Goal: Contribute content: Contribute content

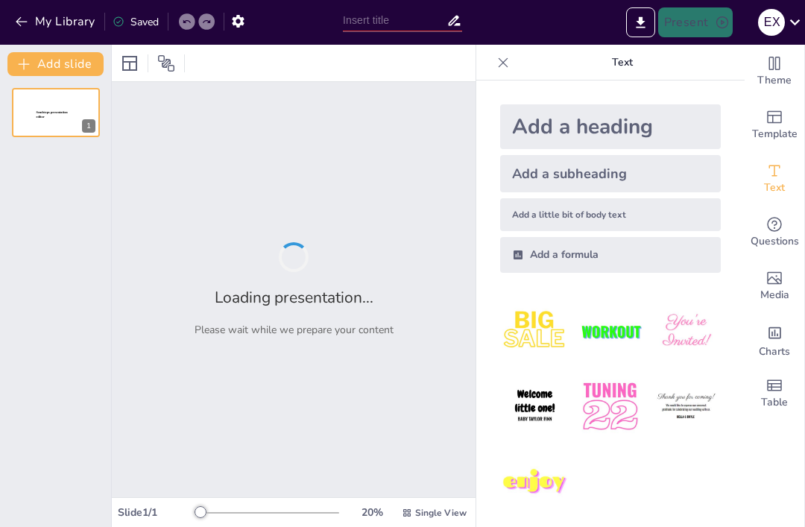
type input "Love in the Margins: [PERSON_NAME], [PERSON_NAME], and [PERSON_NAME]'s Story"
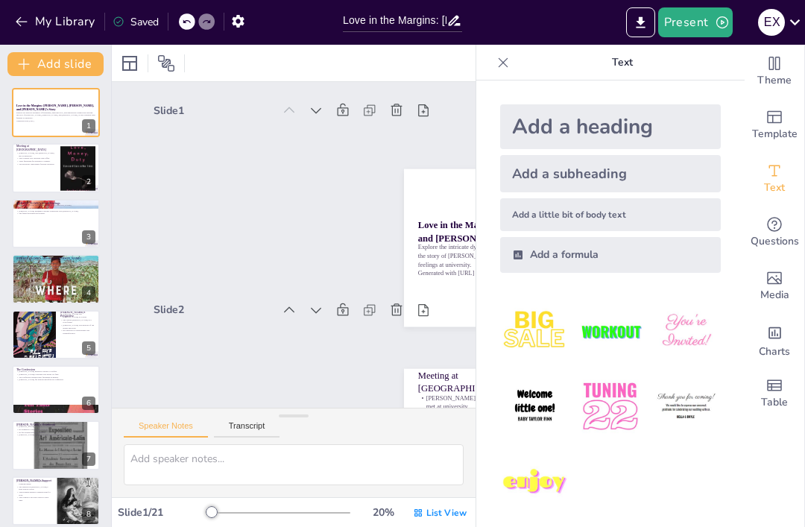
checkbox input "true"
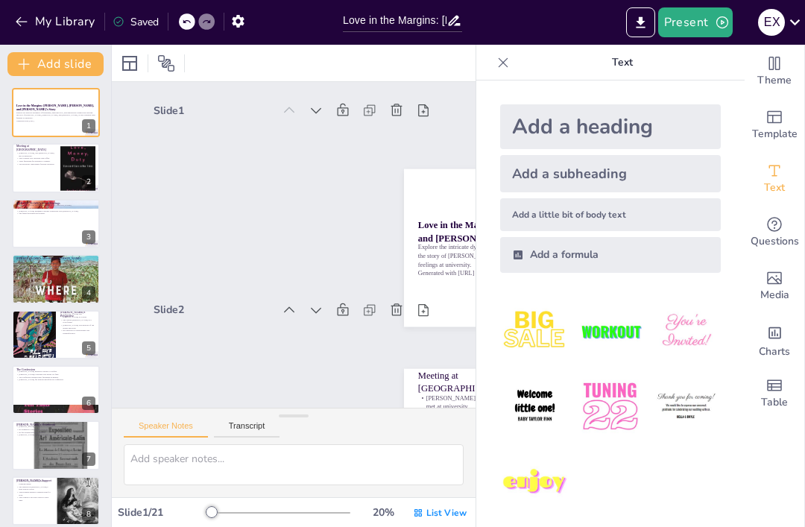
checkbox input "true"
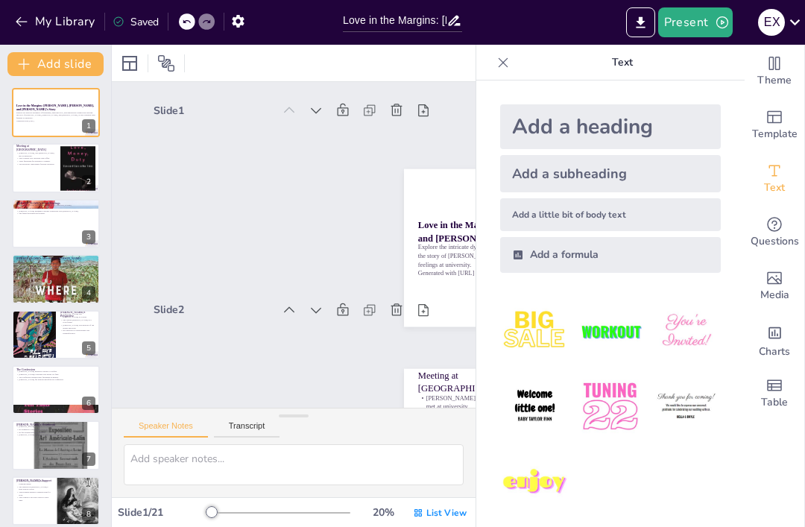
click at [433, 250] on p "Explore the intricate dynamics of friendship, unspoken love, and unexpected con…" at bounding box center [544, 256] width 252 height 26
checkbox input "true"
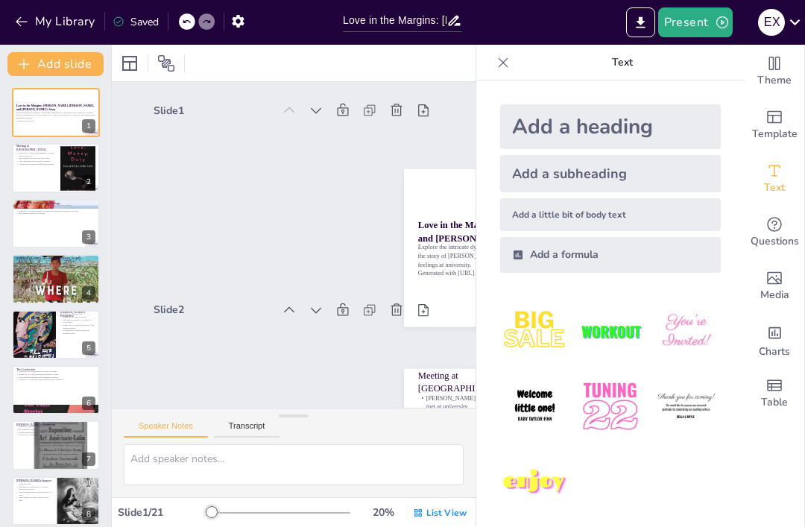
checkbox input "true"
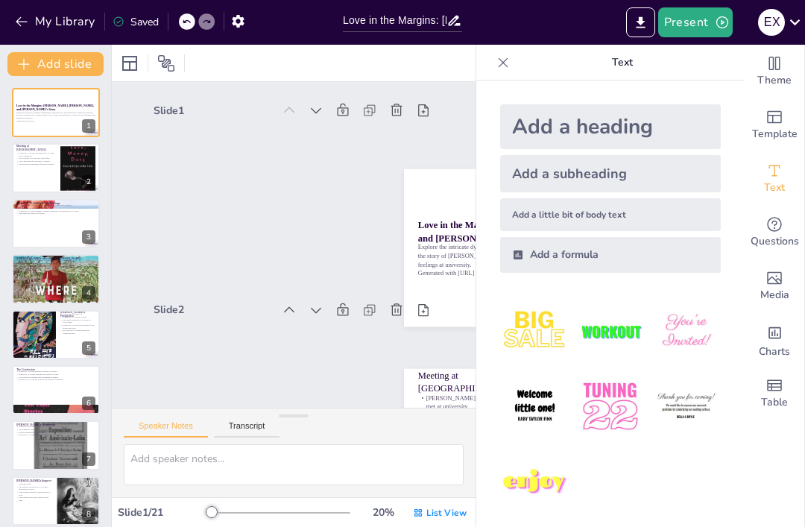
checkbox input "true"
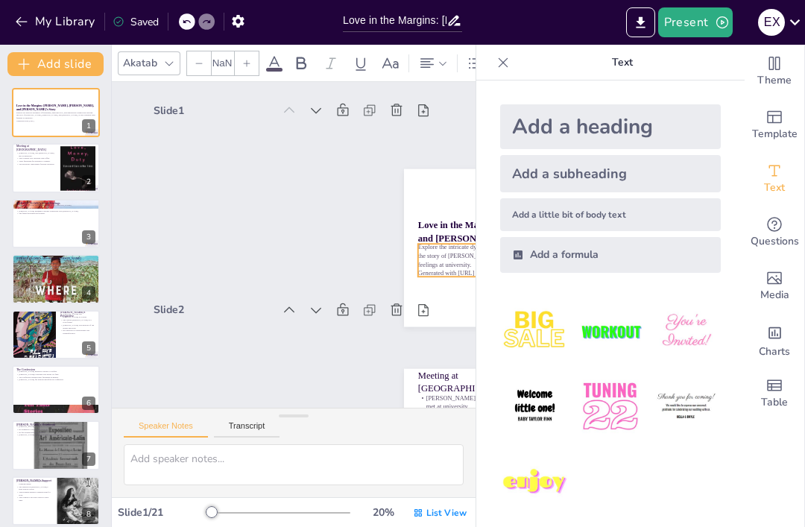
checkbox input "true"
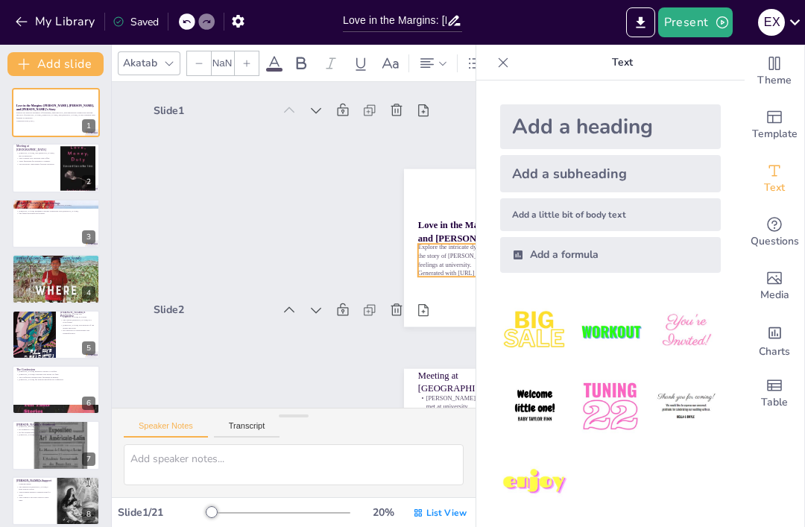
checkbox input "true"
type input "32"
checkbox input "true"
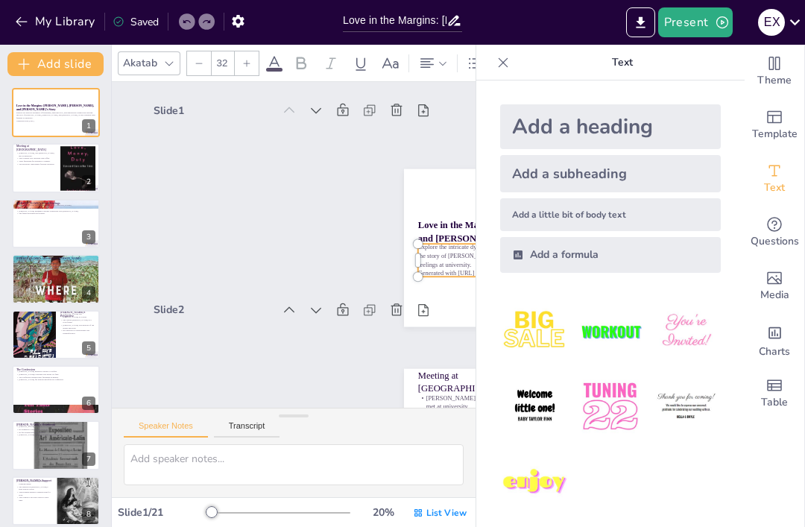
checkbox input "true"
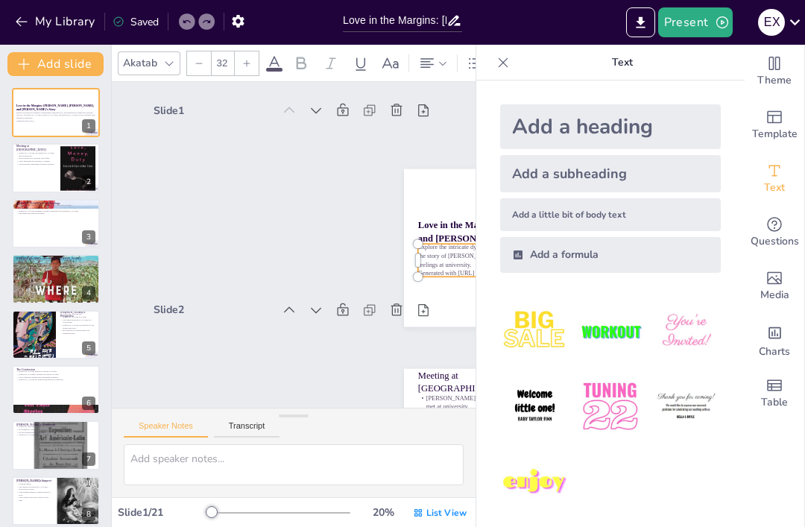
checkbox input "true"
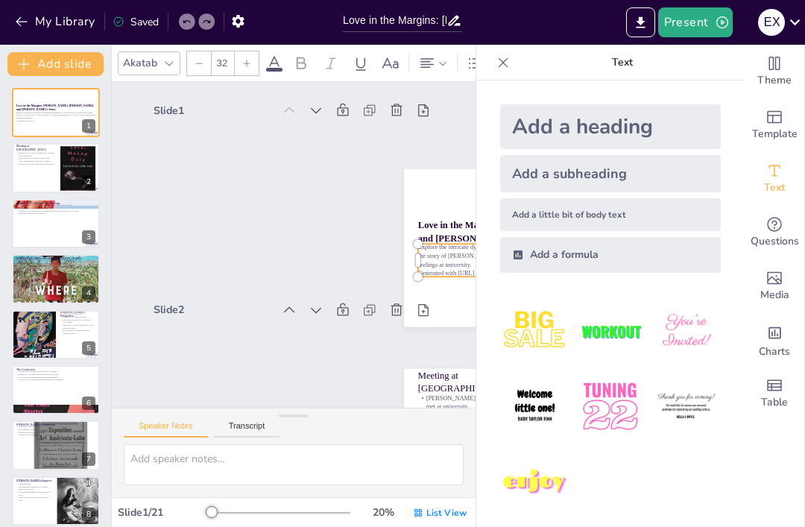
checkbox input "true"
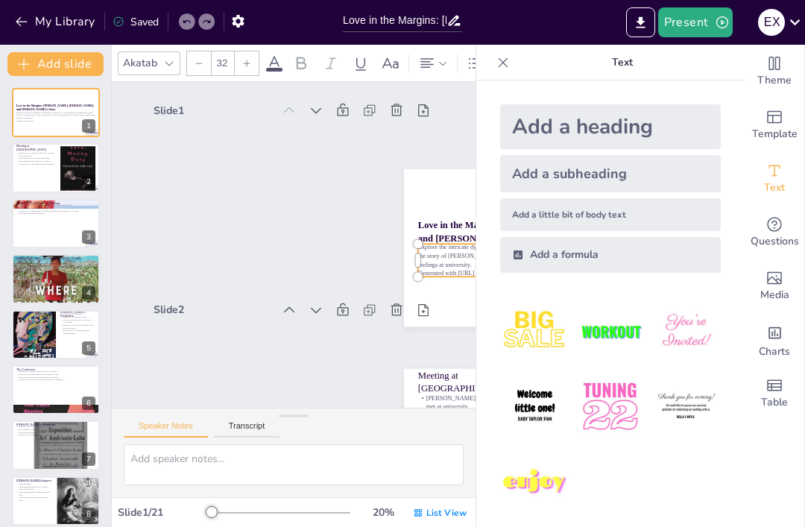
checkbox input "true"
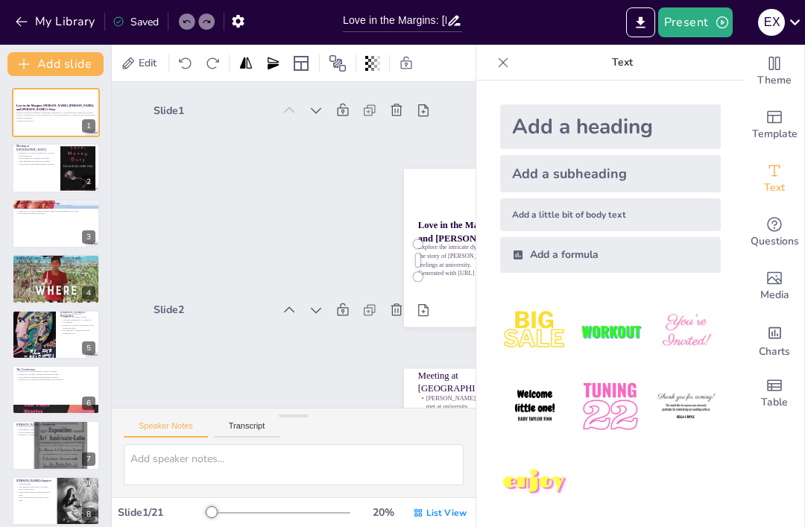
checkbox input "true"
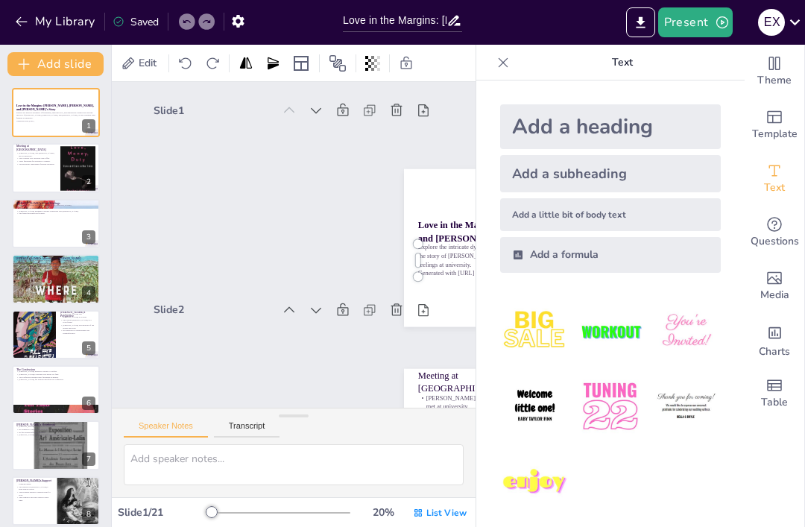
checkbox input "true"
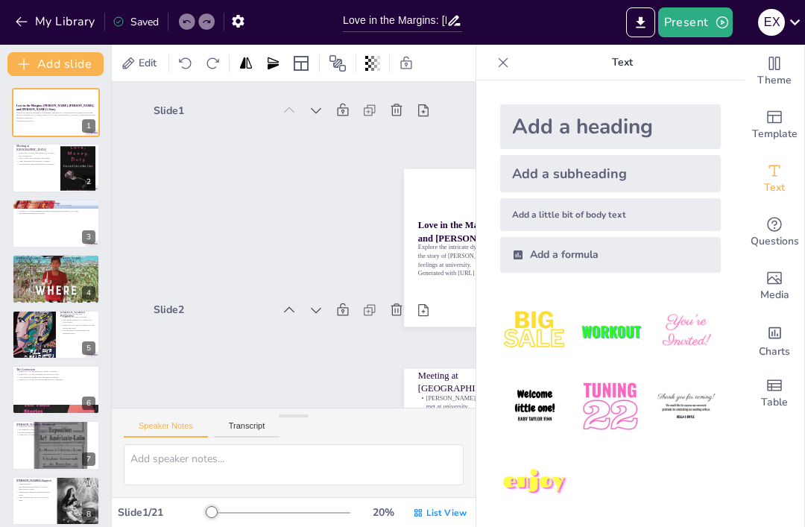
checkbox input "true"
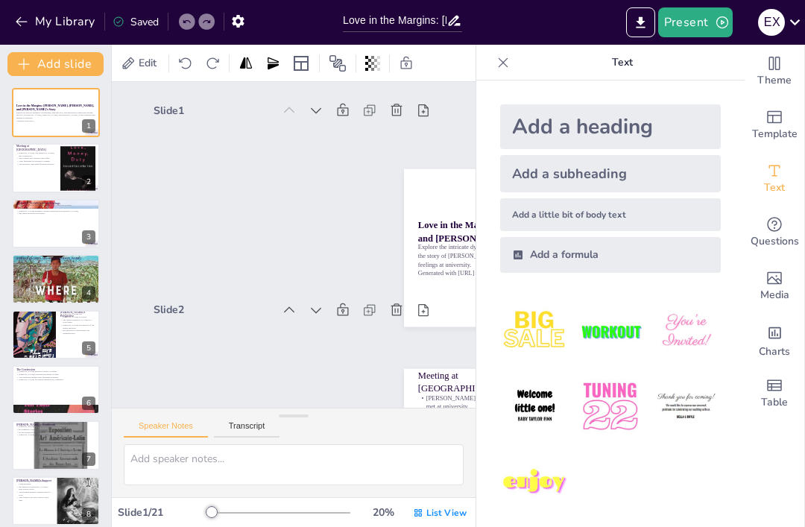
checkbox input "true"
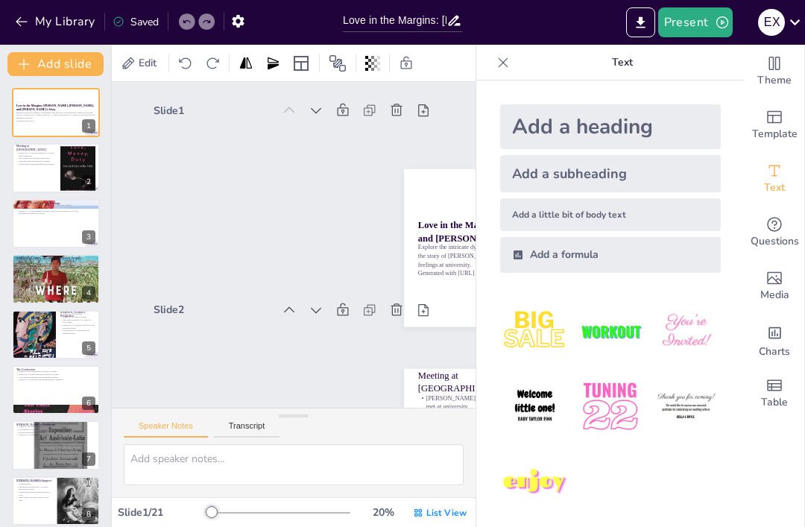
checkbox input "true"
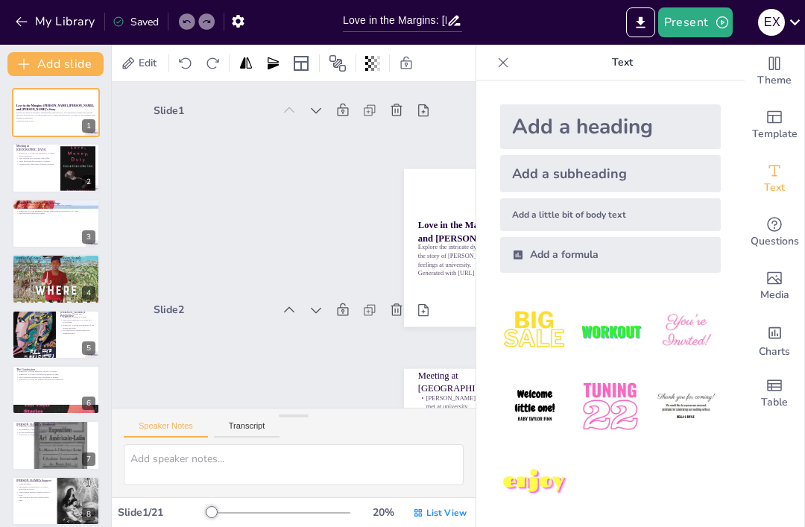
checkbox input "true"
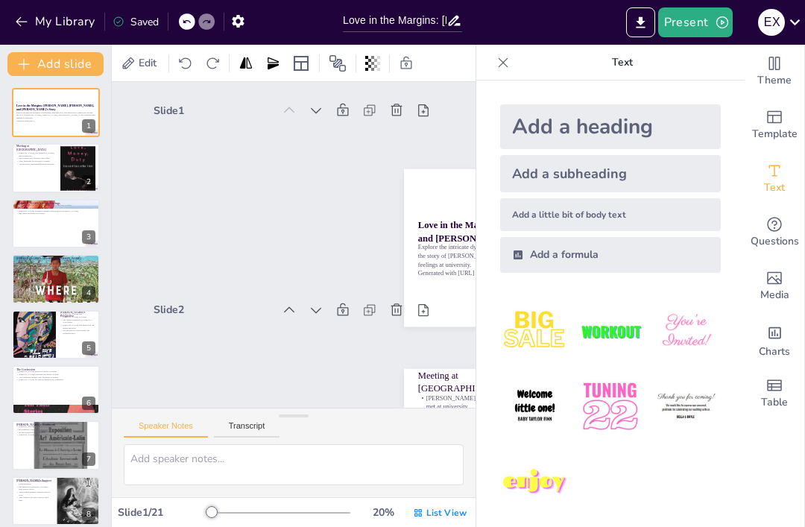
checkbox input "true"
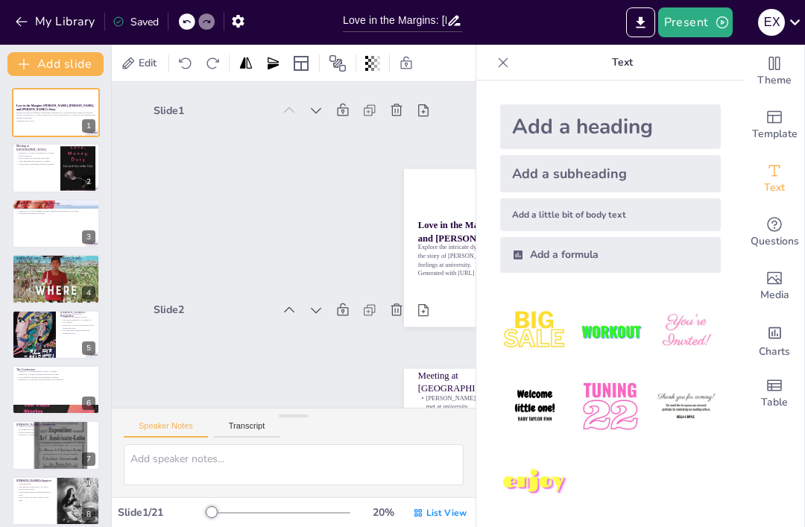
checkbox input "true"
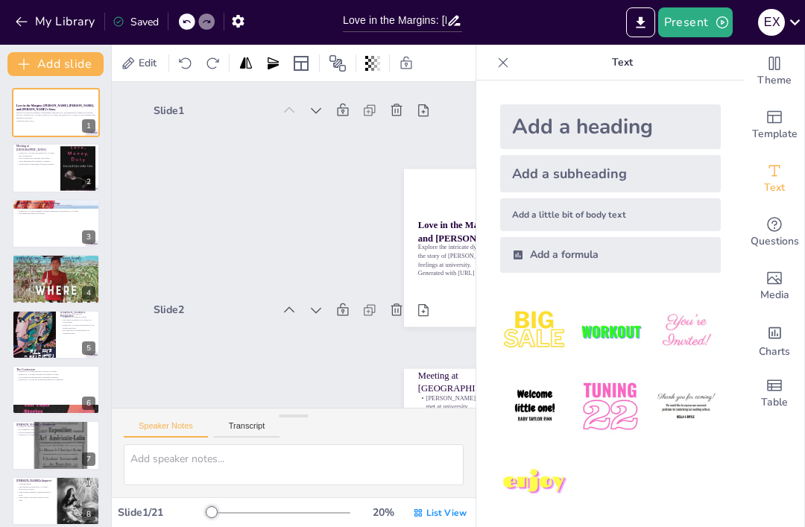
checkbox input "true"
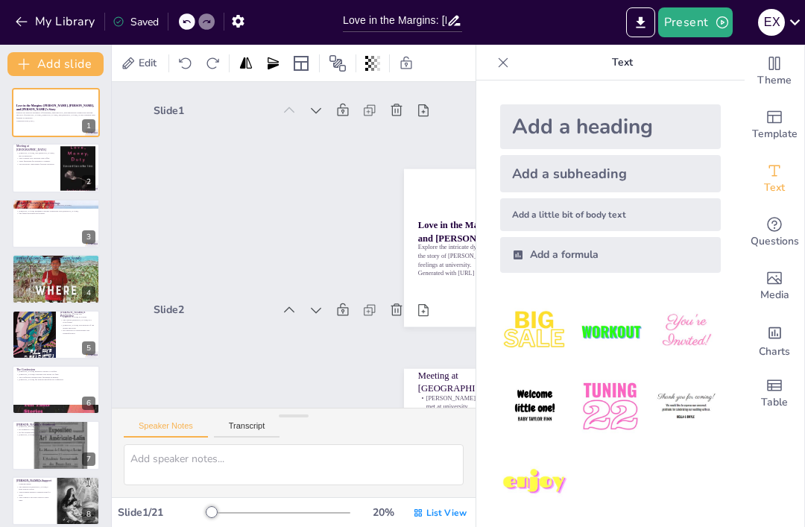
checkbox input "true"
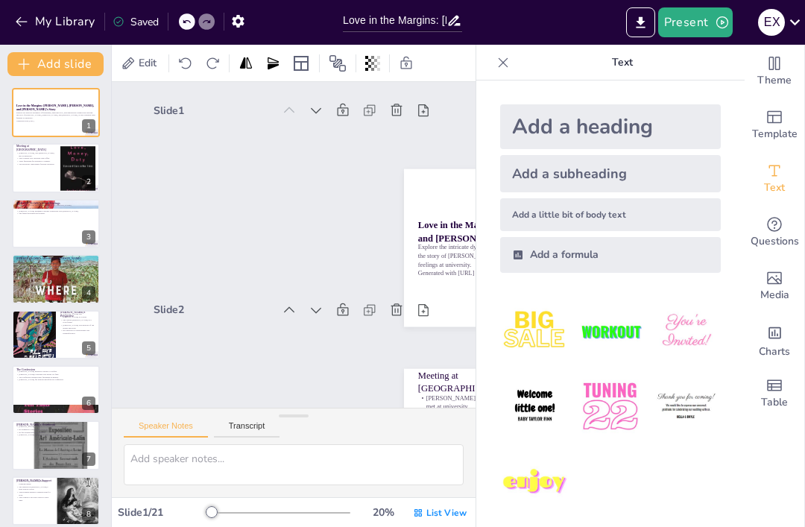
checkbox input "true"
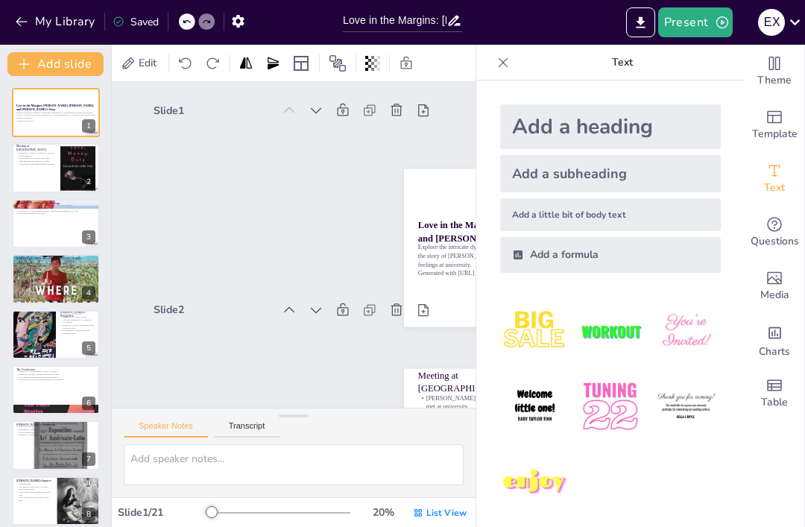
checkbox input "true"
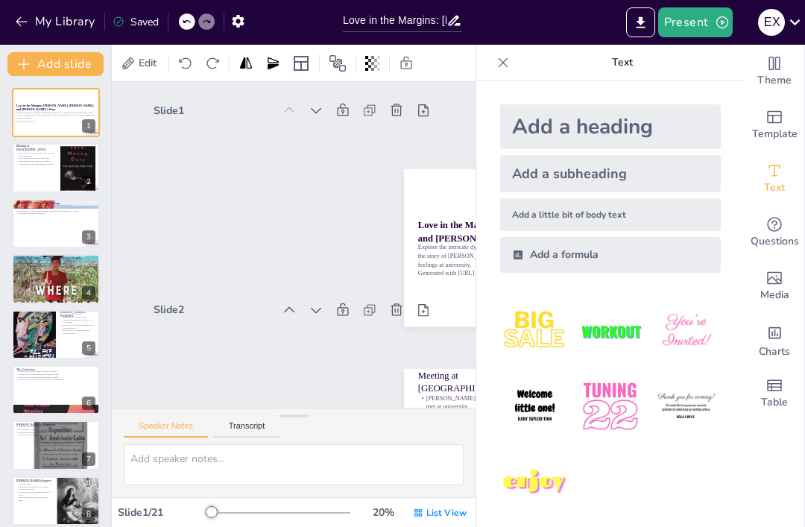
checkbox input "true"
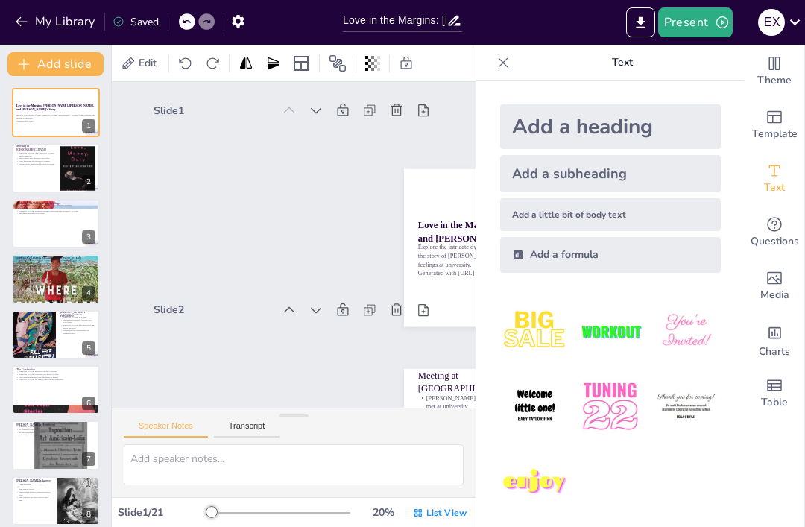
checkbox input "true"
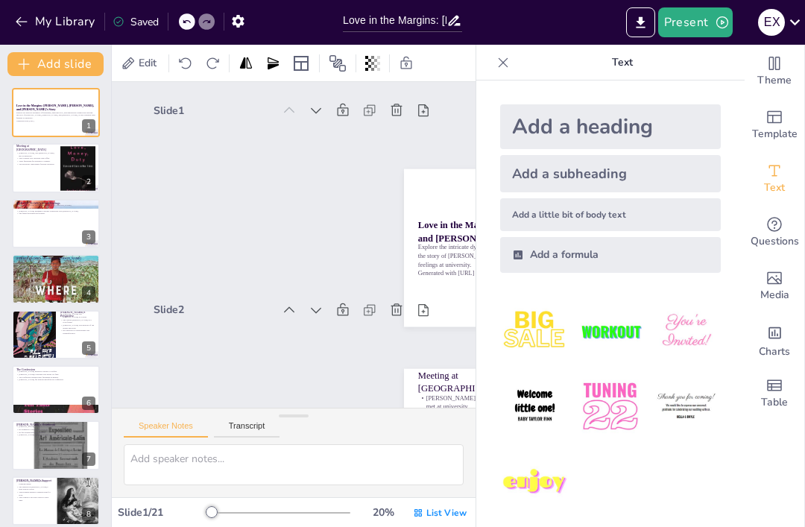
checkbox input "true"
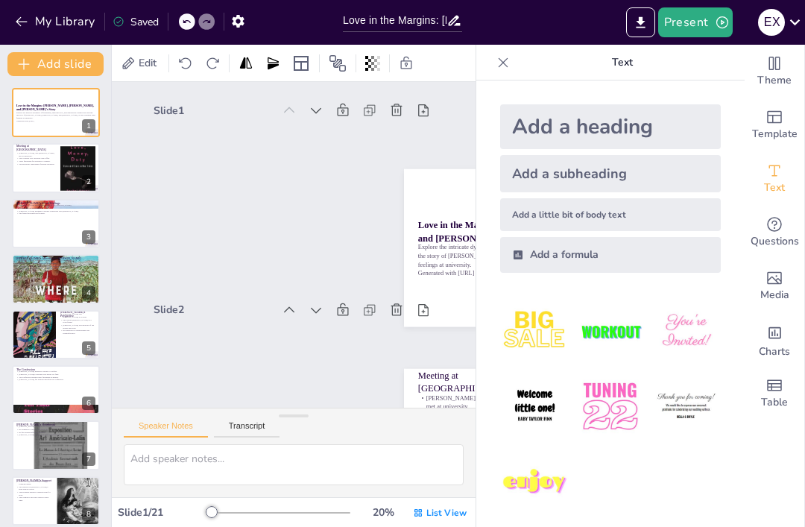
checkbox input "true"
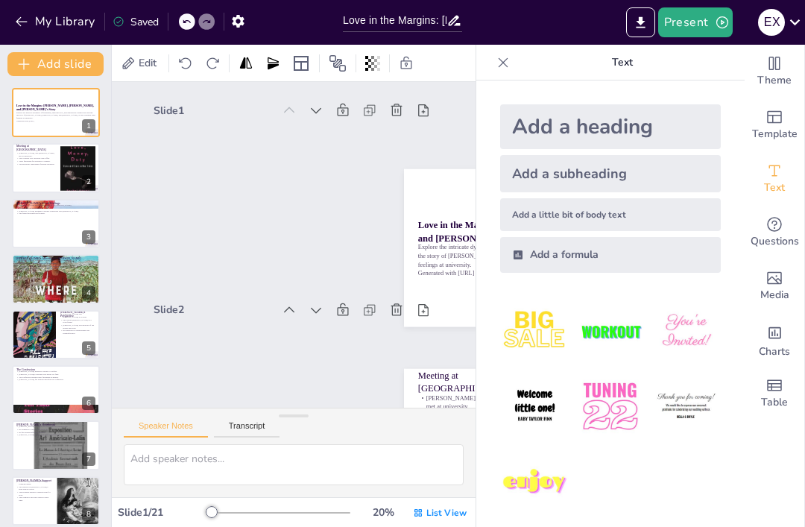
checkbox input "true"
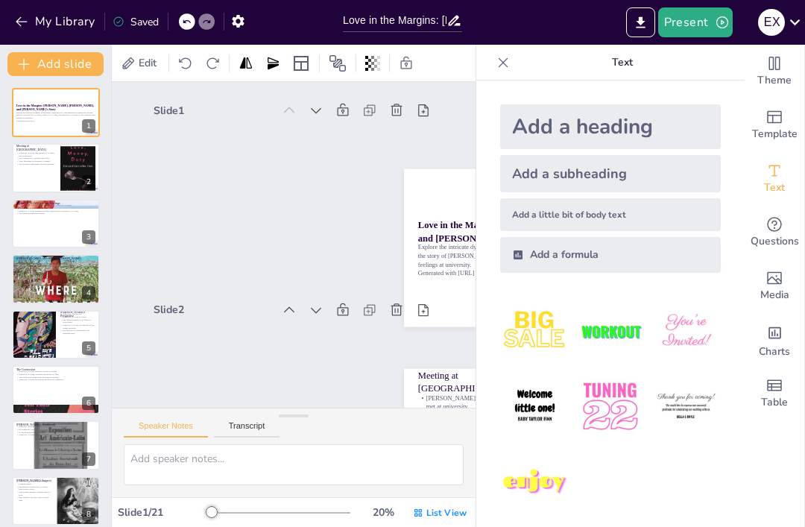
checkbox input "true"
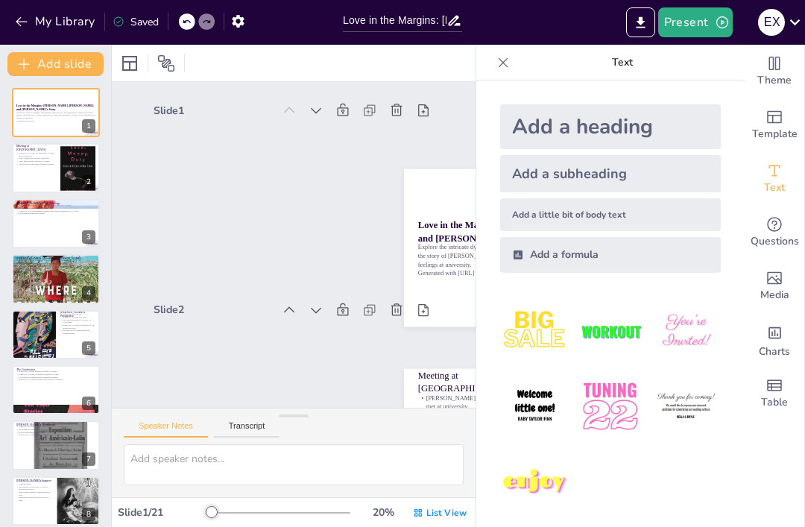
checkbox input "true"
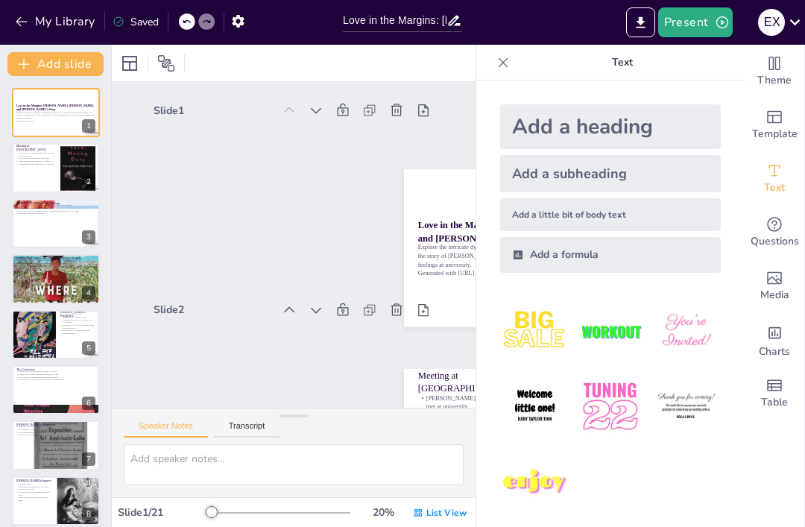
checkbox input "true"
click at [617, 401] on img at bounding box center [609, 406] width 69 height 69
checkbox input "true"
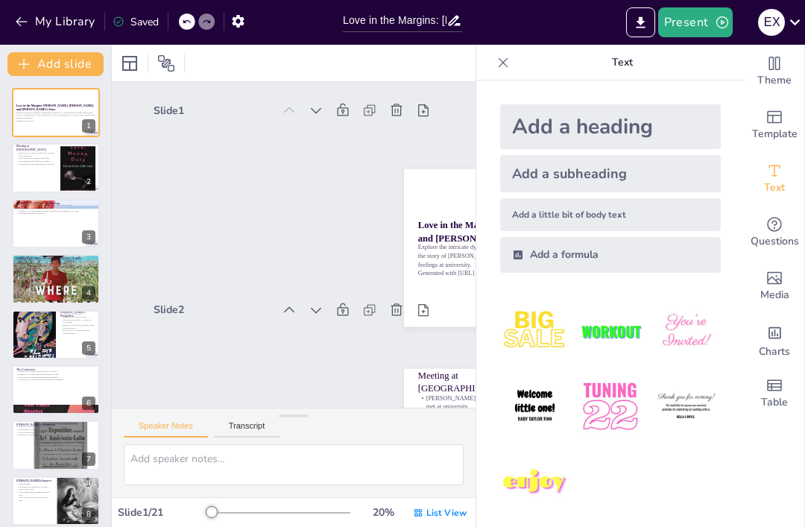
checkbox input "true"
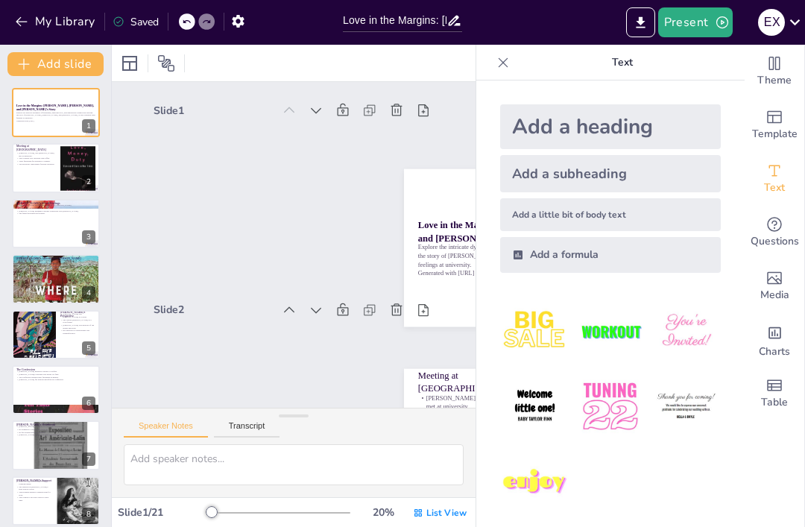
checkbox input "true"
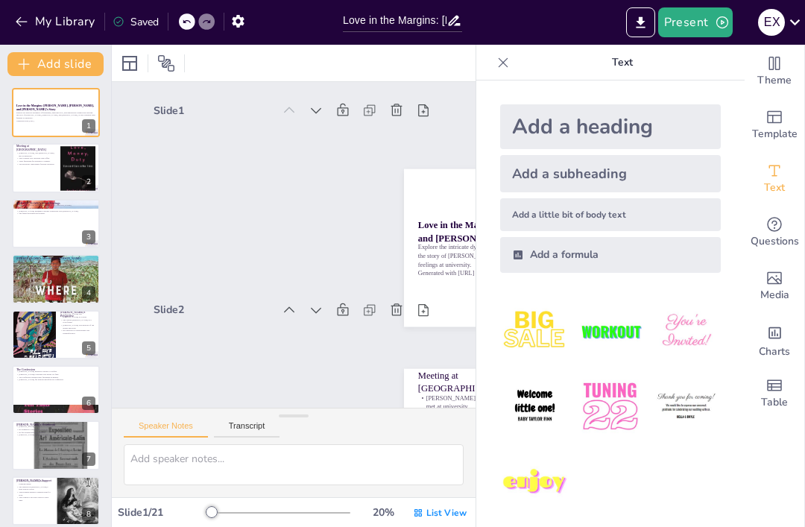
checkbox input "true"
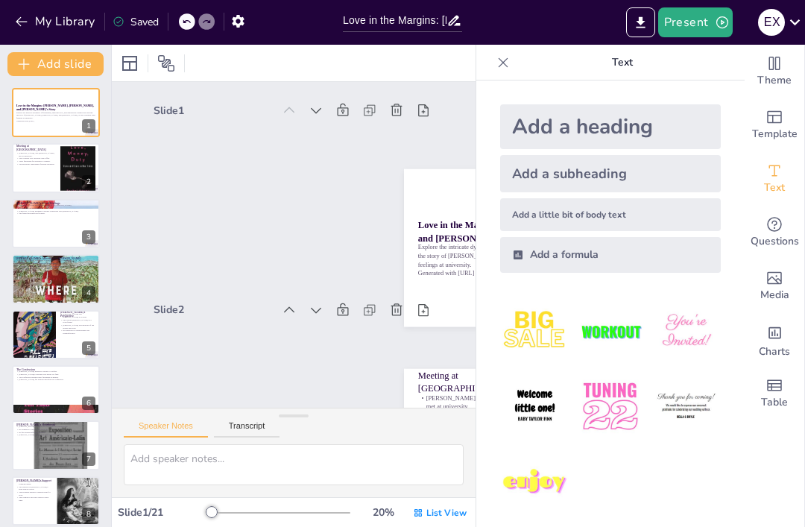
checkbox input "true"
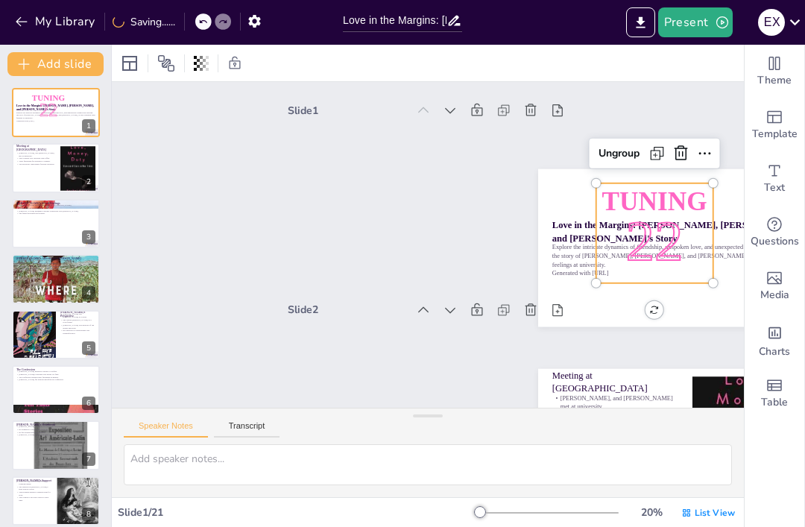
click at [684, 171] on icon at bounding box center [689, 179] width 15 height 16
checkbox input "true"
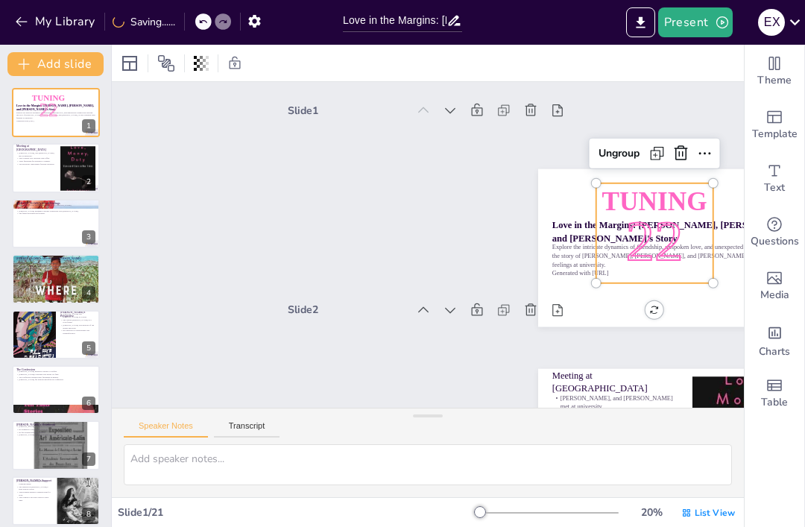
checkbox input "true"
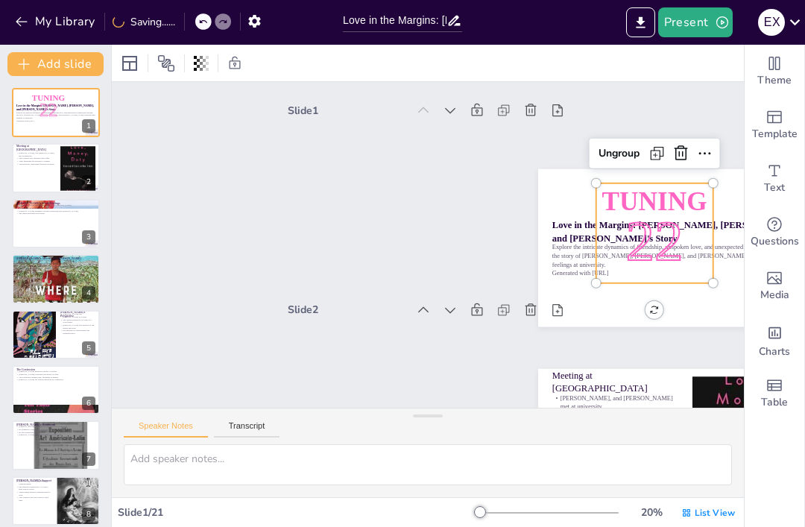
checkbox input "true"
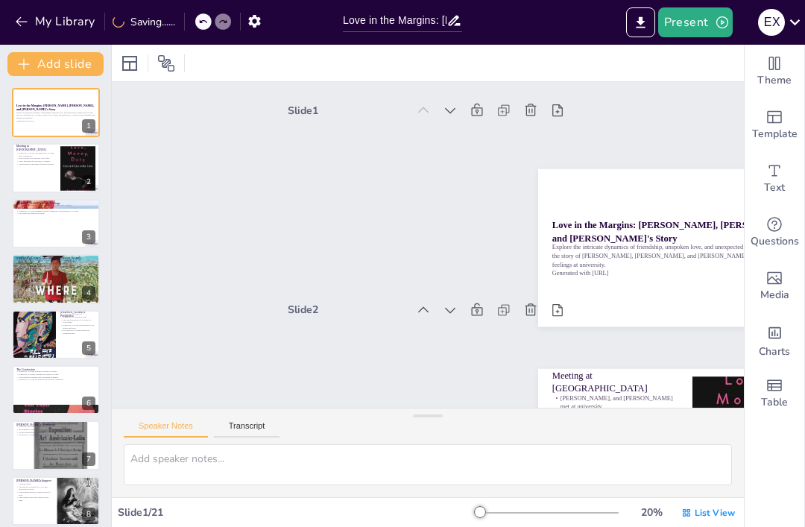
checkbox input "true"
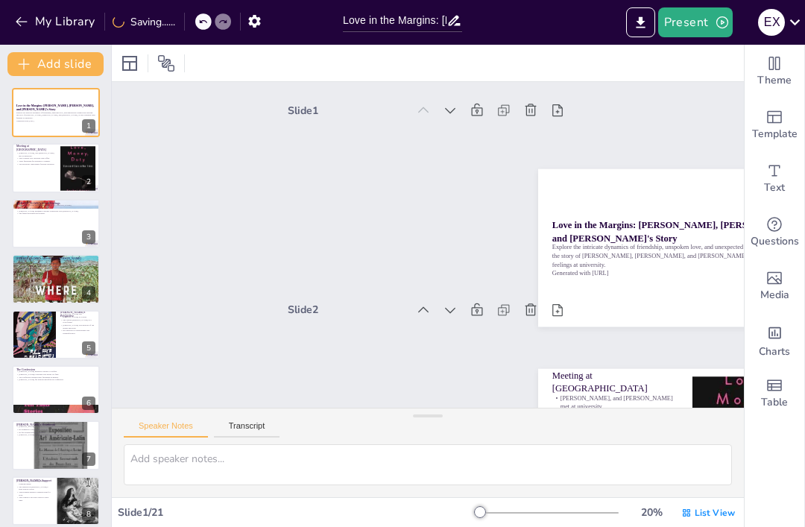
checkbox input "true"
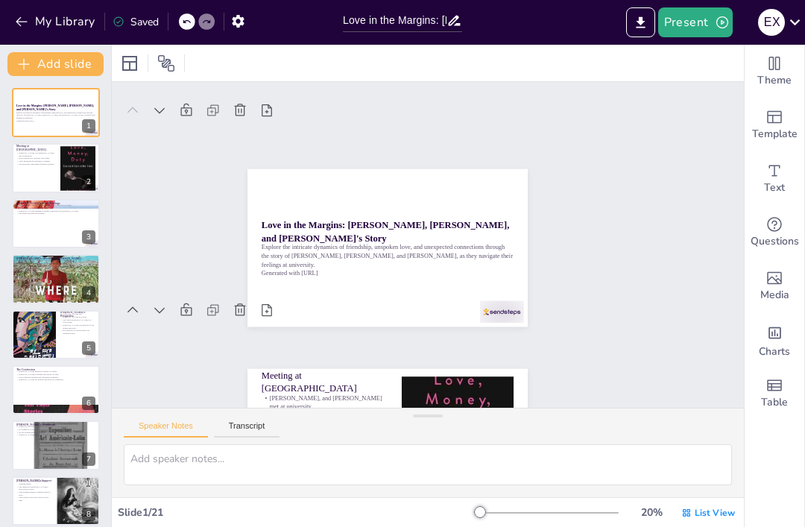
type textarea "This point highlights the initial meeting of the three characters, emphasizing …"
checkbox input "true"
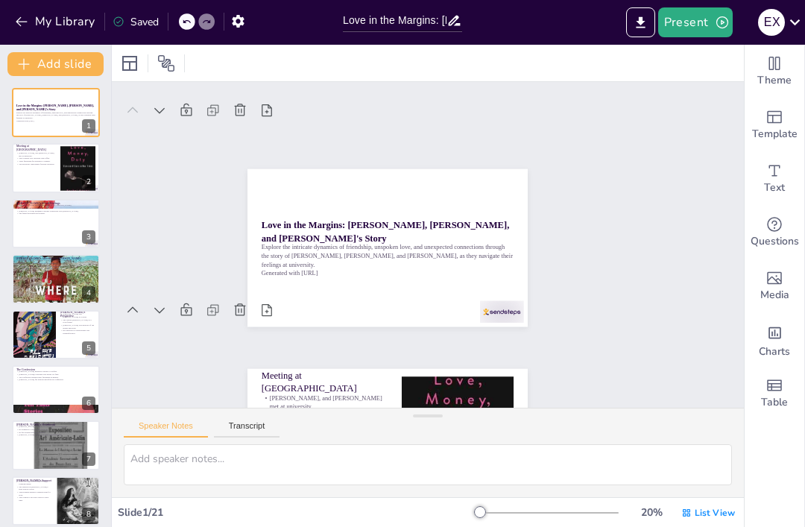
checkbox input "true"
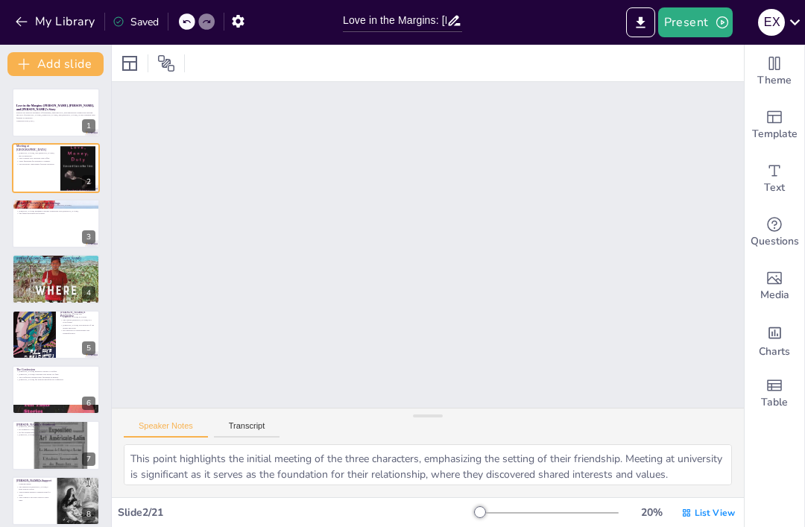
click at [57, 116] on p "Explore the intricate dynamics of friendship, unspoken love, and unexpected con…" at bounding box center [55, 115] width 79 height 8
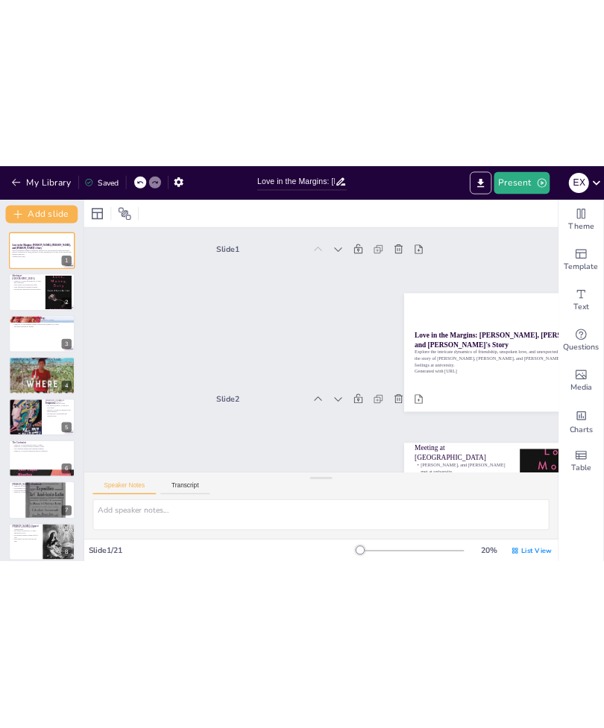
scroll to position [3, 0]
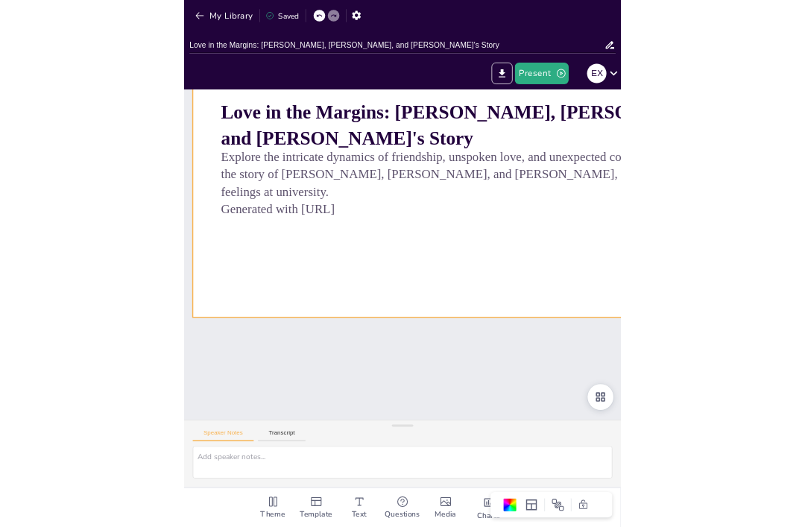
scroll to position [0, 0]
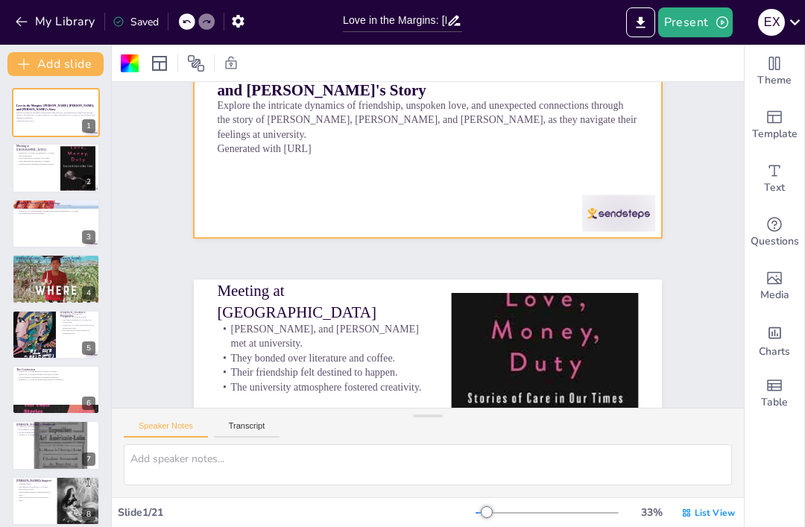
click at [783, 414] on div "Table" at bounding box center [775, 394] width 60 height 54
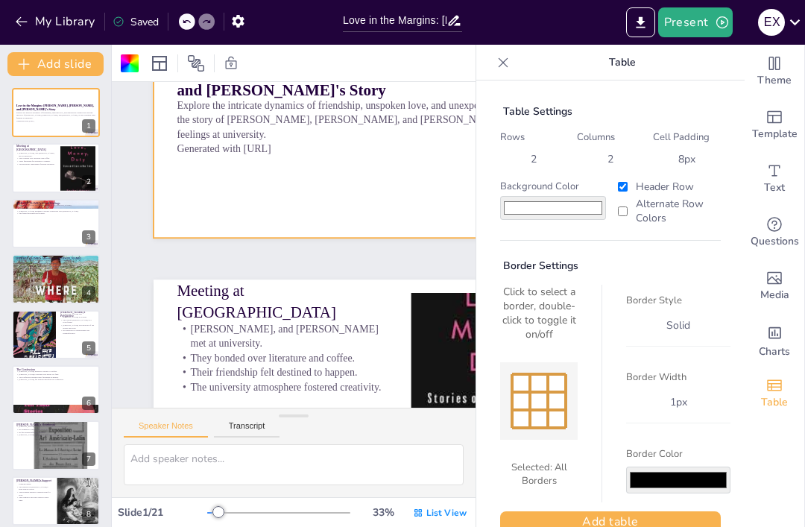
click at [493, 58] on div at bounding box center [503, 63] width 24 height 24
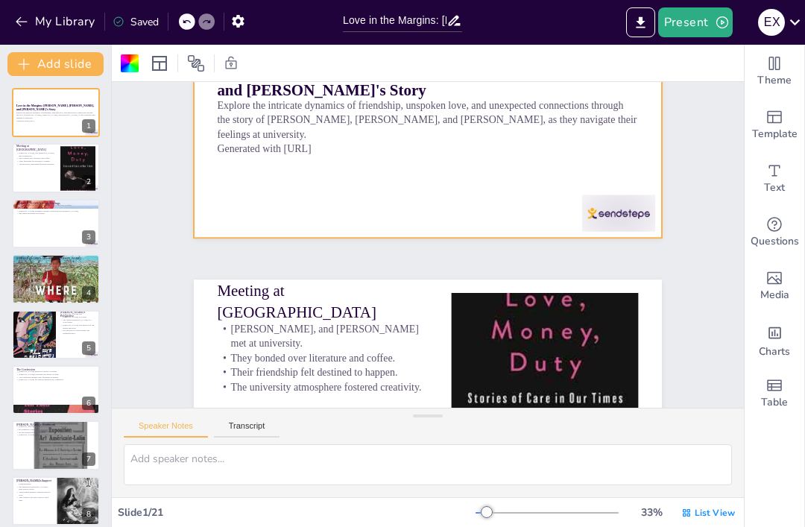
click at [619, 215] on div at bounding box center [618, 213] width 73 height 37
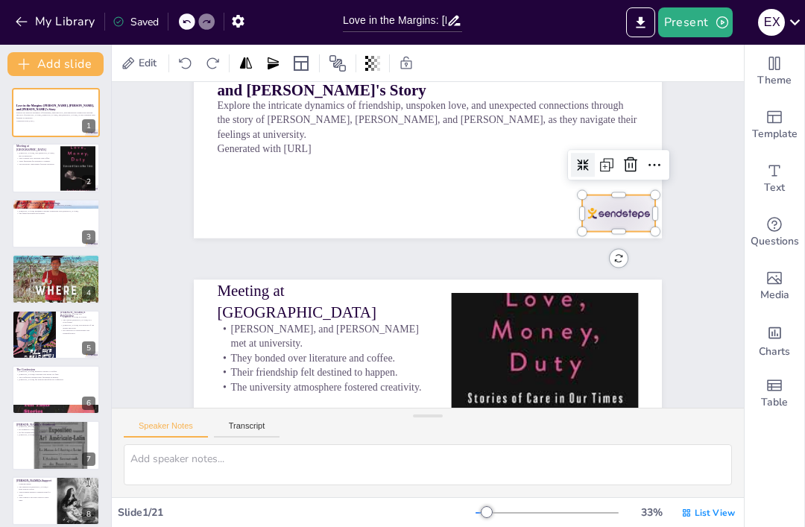
click at [632, 166] on icon at bounding box center [630, 164] width 13 height 15
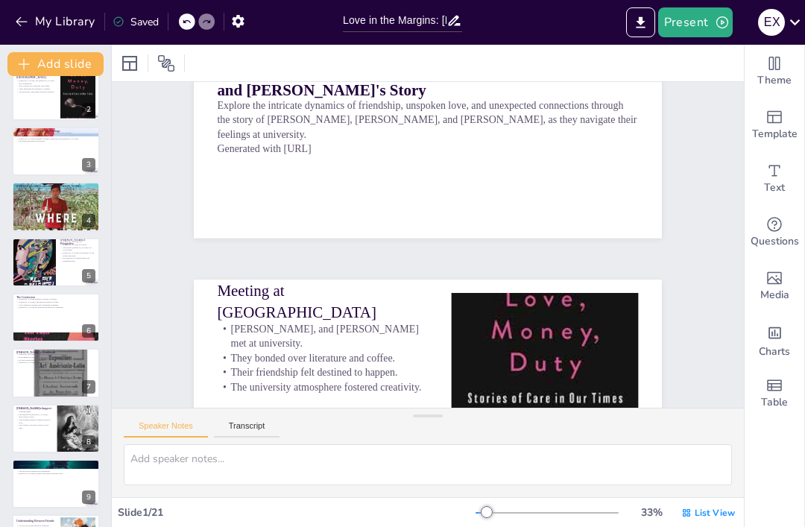
click at [66, 204] on button at bounding box center [66, 195] width 18 height 18
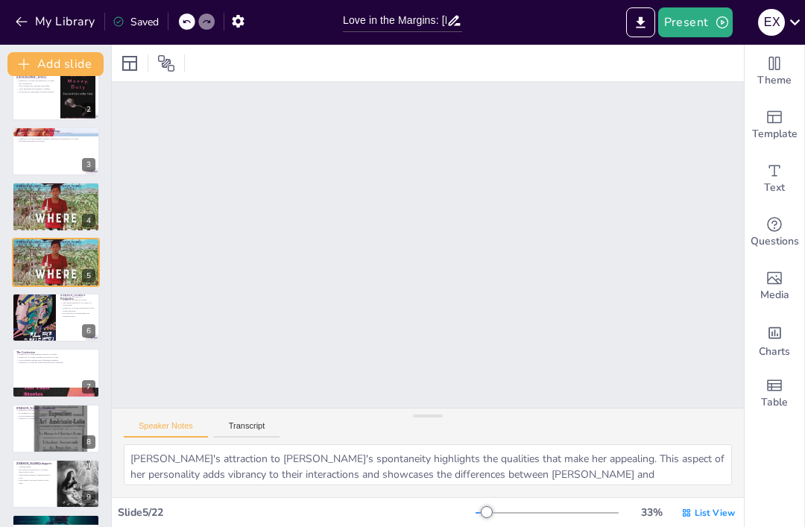
scroll to position [1082, 0]
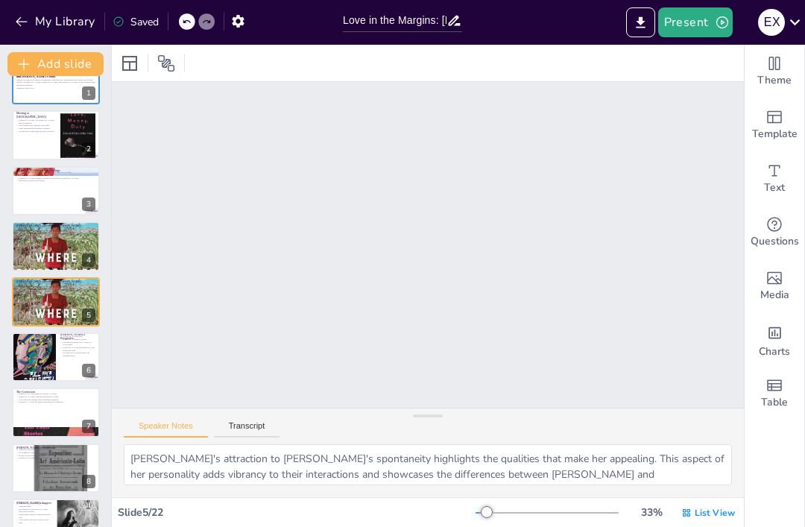
click at [60, 244] on button at bounding box center [66, 235] width 18 height 18
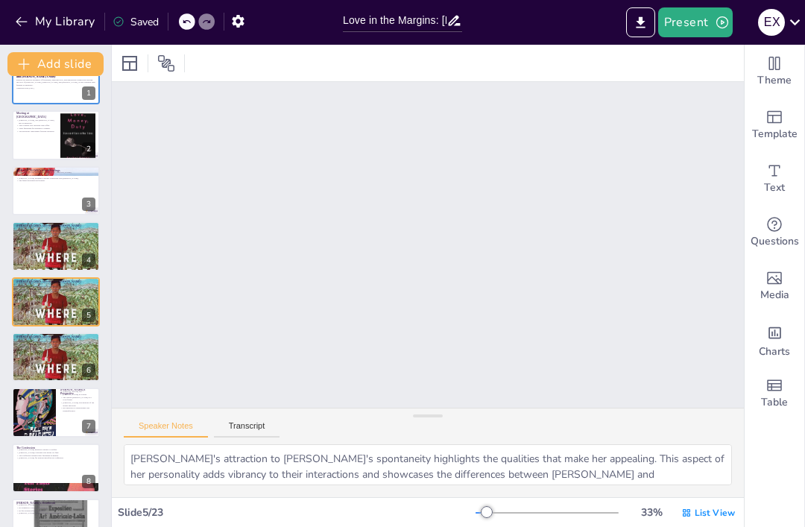
click at [72, 289] on button at bounding box center [66, 291] width 18 height 18
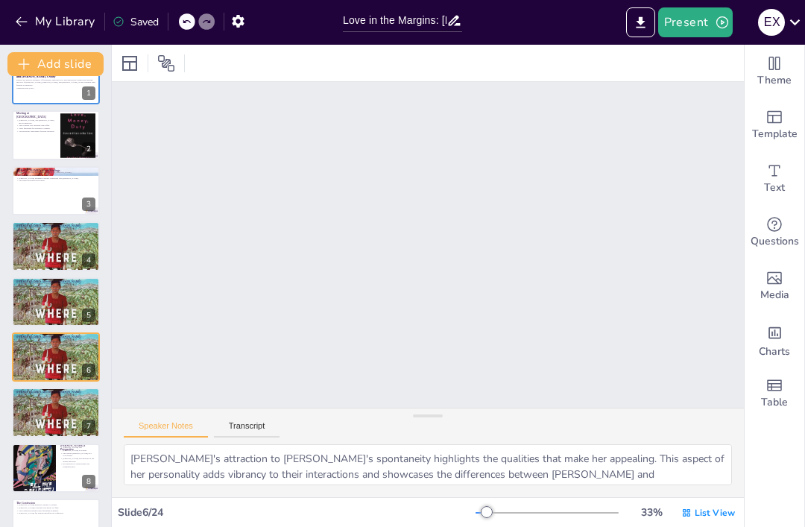
scroll to position [1387, 0]
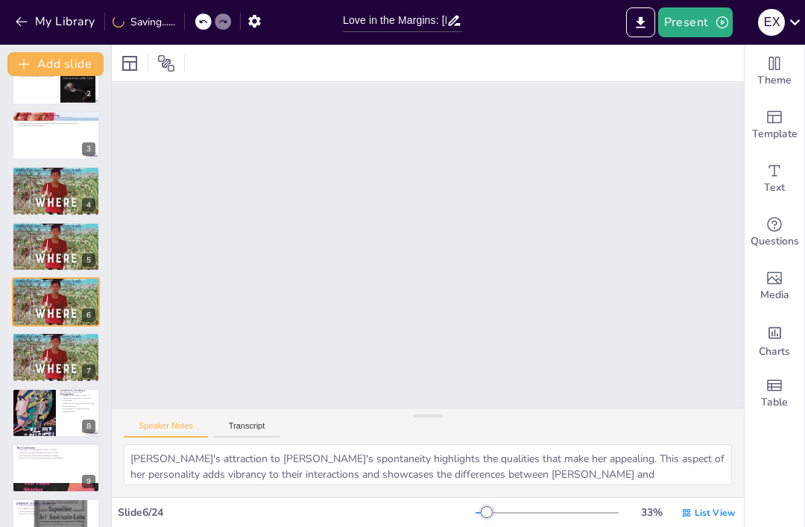
click at [82, 285] on button at bounding box center [87, 291] width 18 height 18
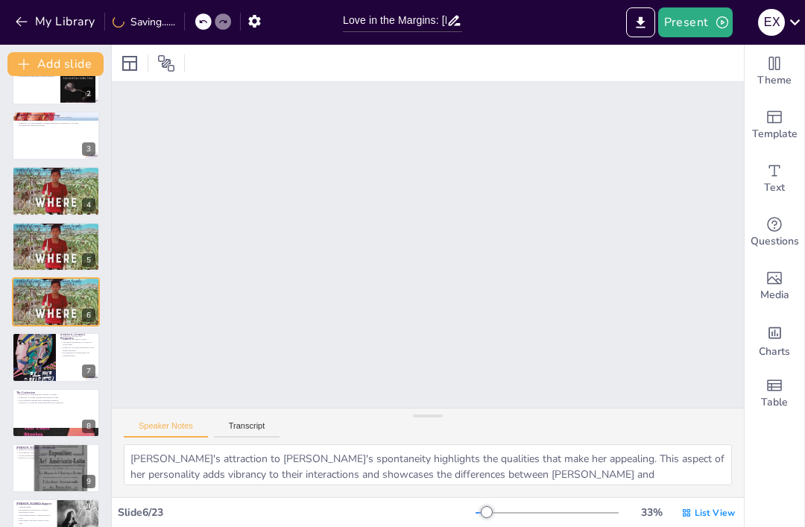
click at [86, 293] on icon at bounding box center [86, 291] width 6 height 8
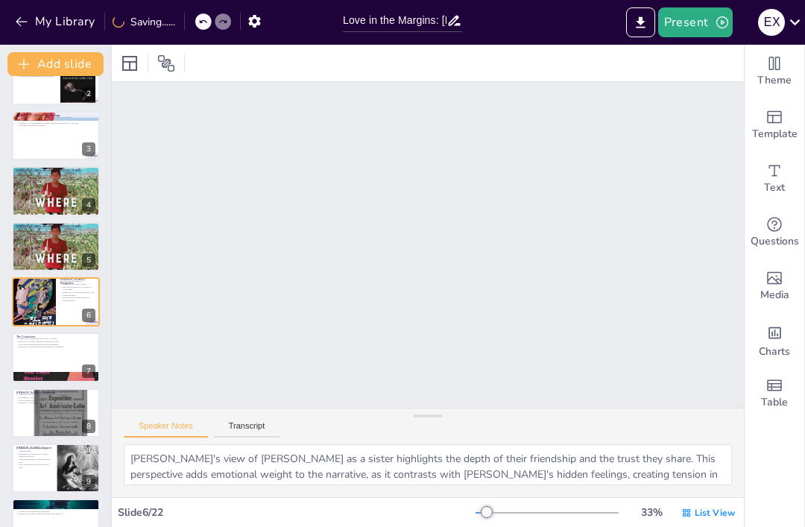
click at [88, 288] on icon at bounding box center [86, 291] width 6 height 8
